Goal: Information Seeking & Learning: Learn about a topic

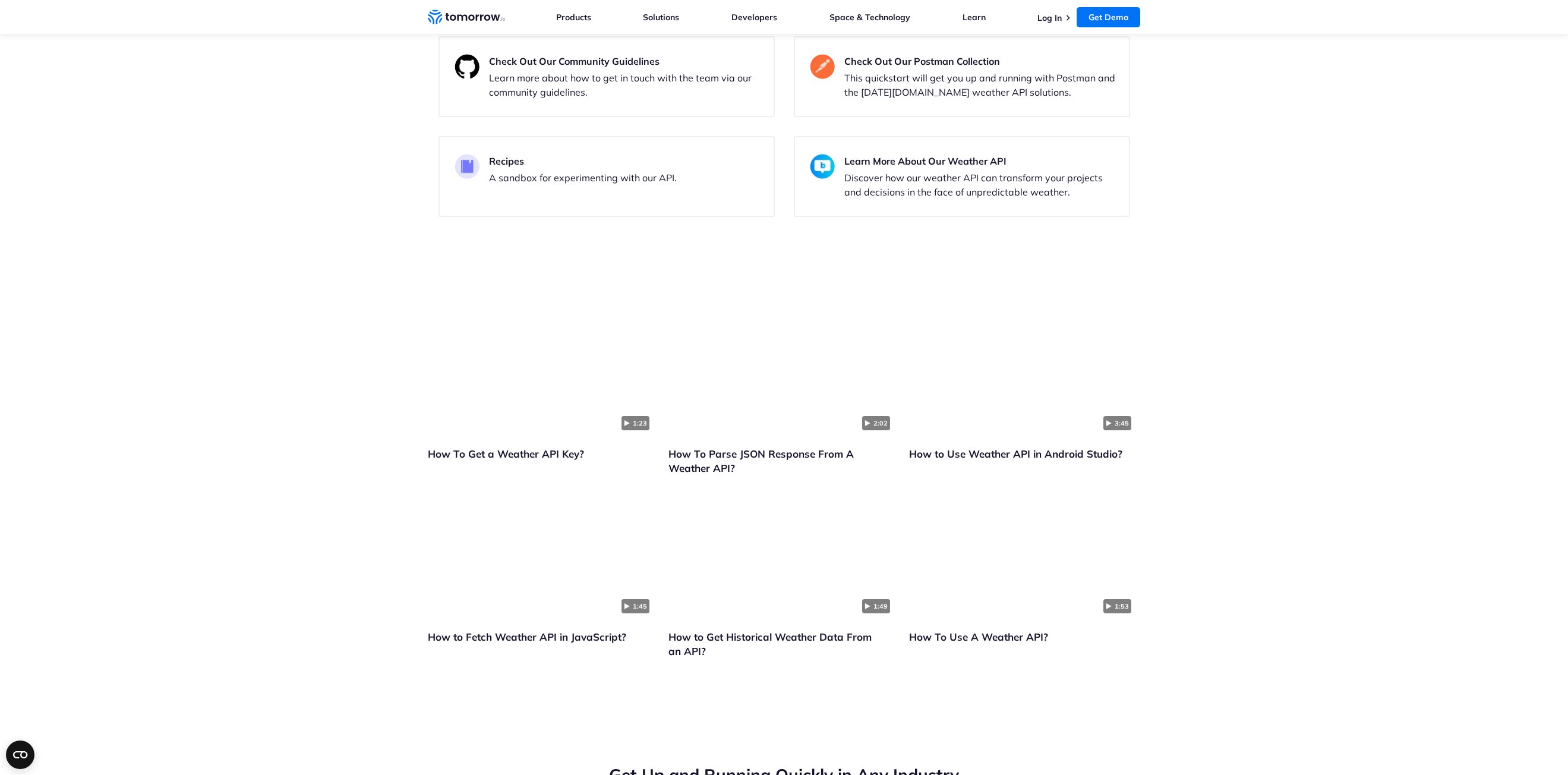
scroll to position [2496, 0]
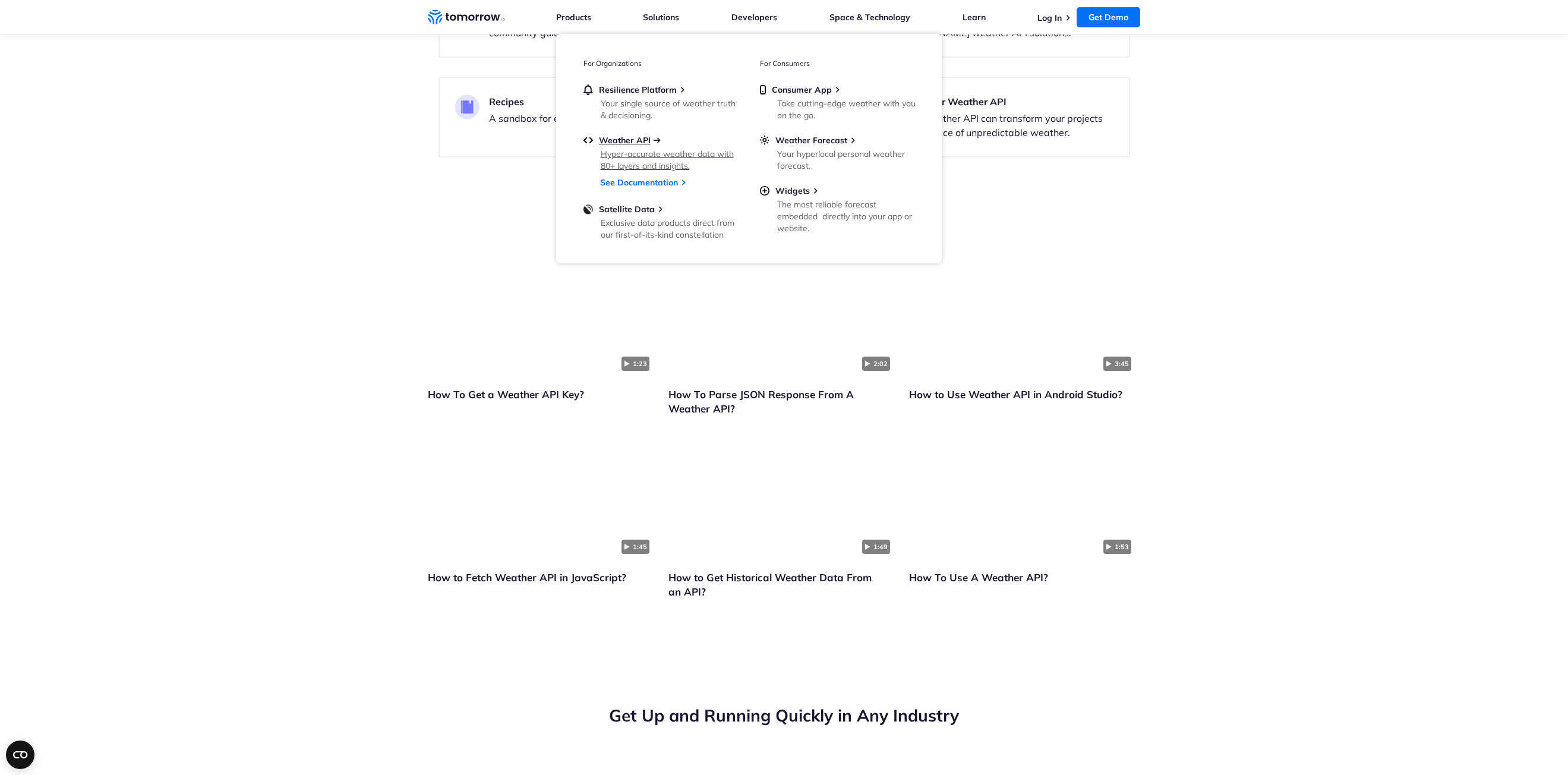
click at [612, 143] on span "Weather API" at bounding box center [624, 140] width 52 height 11
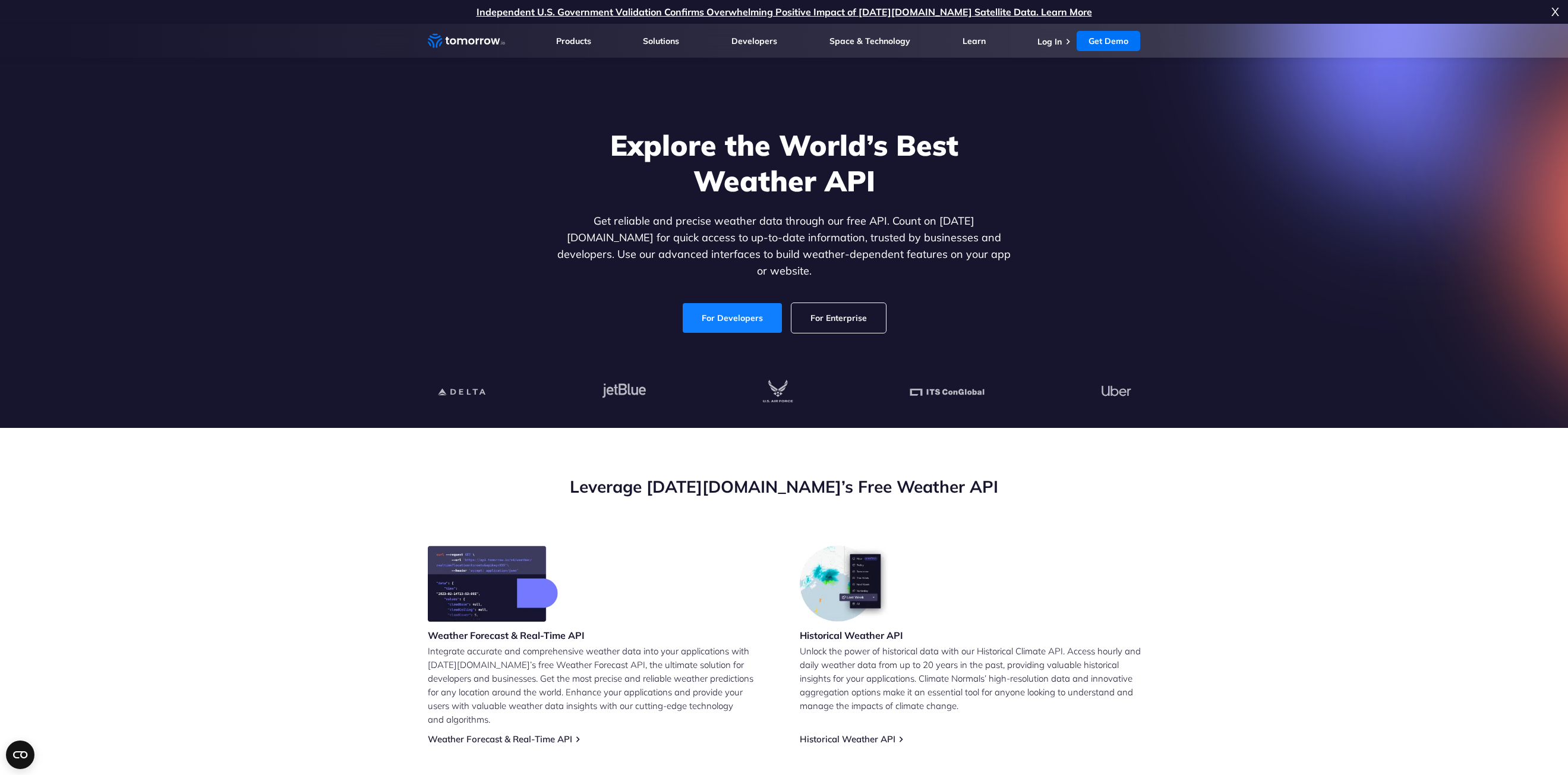
click at [740, 303] on link "For Developers" at bounding box center [732, 318] width 99 height 30
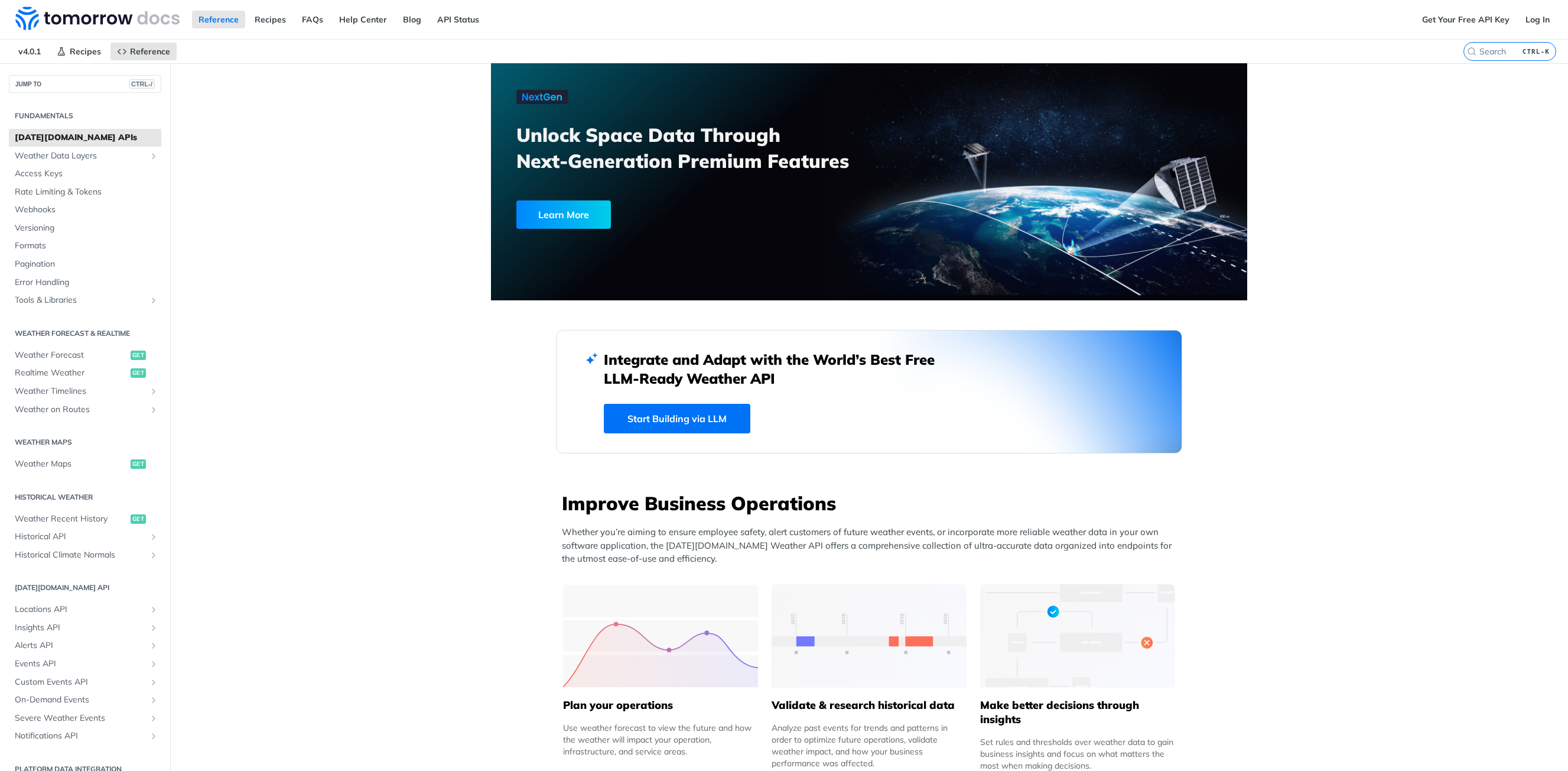
scroll to position [118, 0]
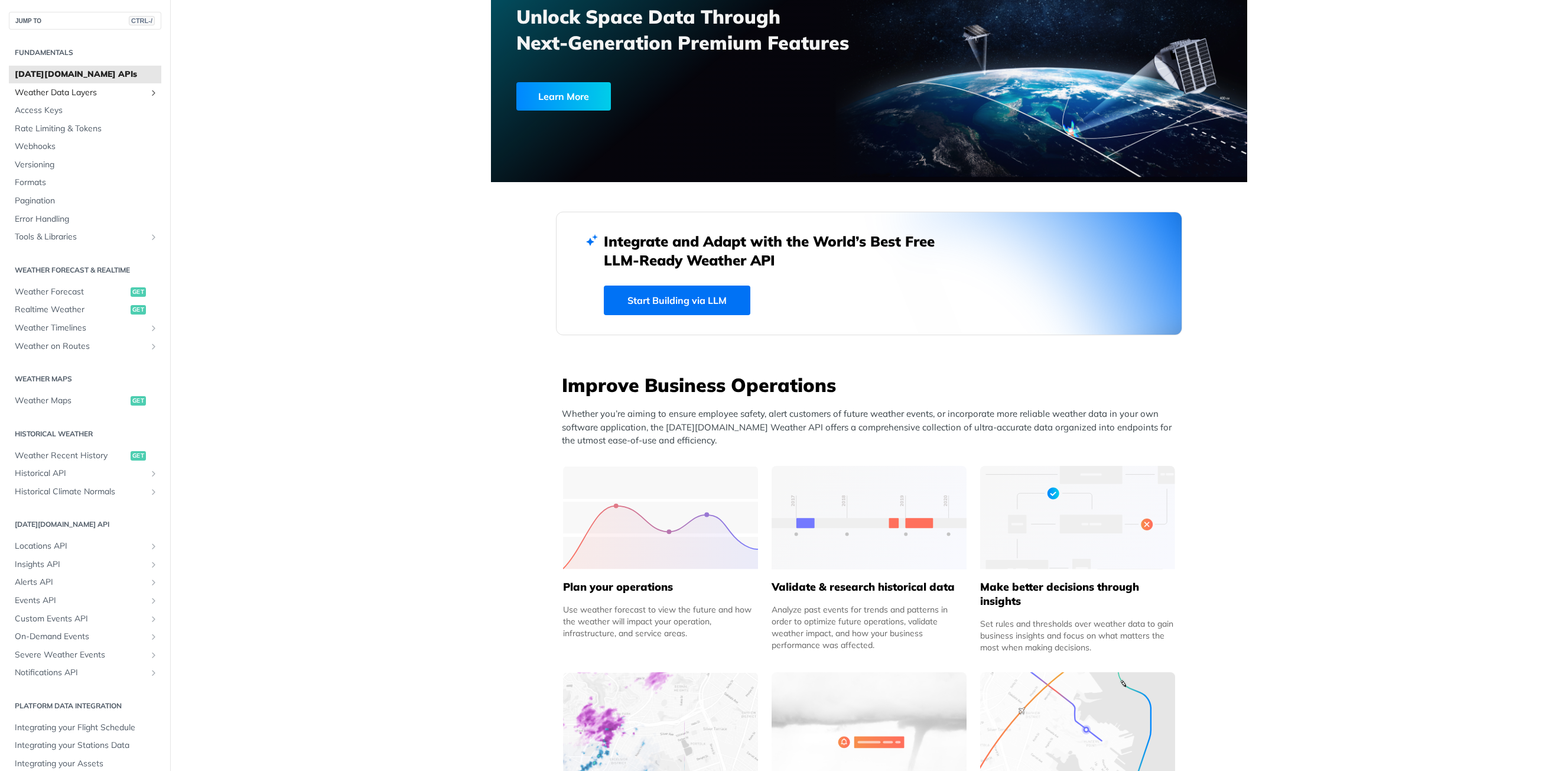
click at [95, 93] on span "Weather Data Layers" at bounding box center [80, 93] width 131 height 12
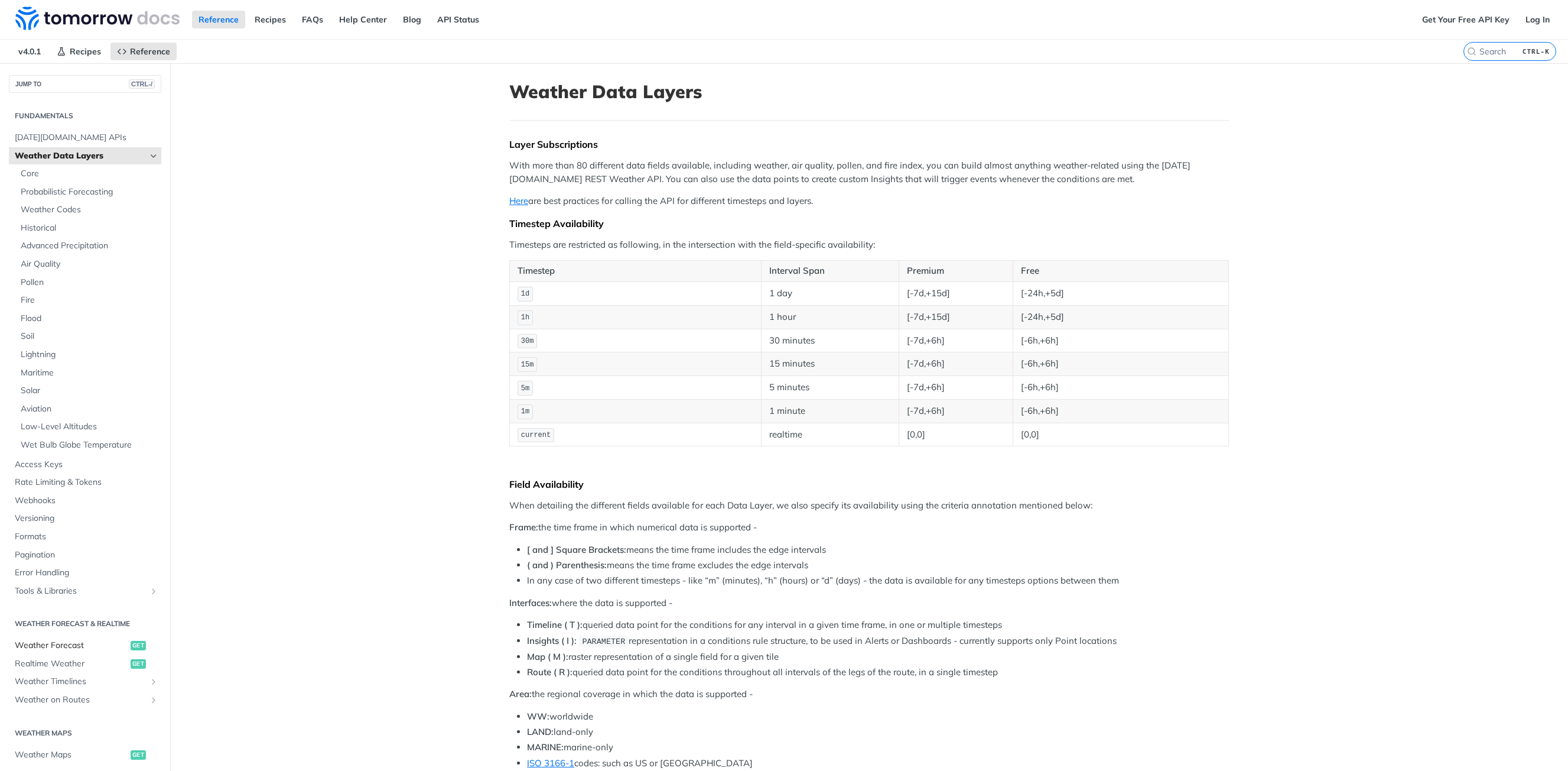
click at [74, 645] on span "Weather Forecast" at bounding box center [71, 645] width 113 height 12
